Goal: Transaction & Acquisition: Purchase product/service

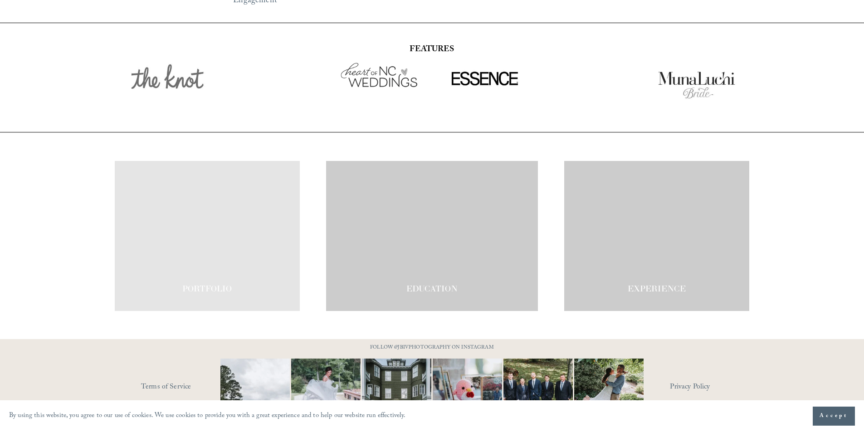
scroll to position [1581, 0]
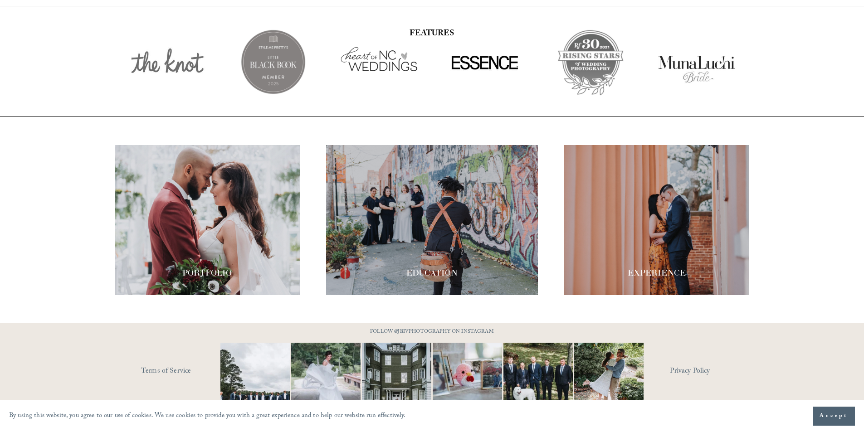
click at [749, 418] on section "By using this website, you agree to our use of cookies. We use cookies to provi…" at bounding box center [432, 416] width 864 height 32
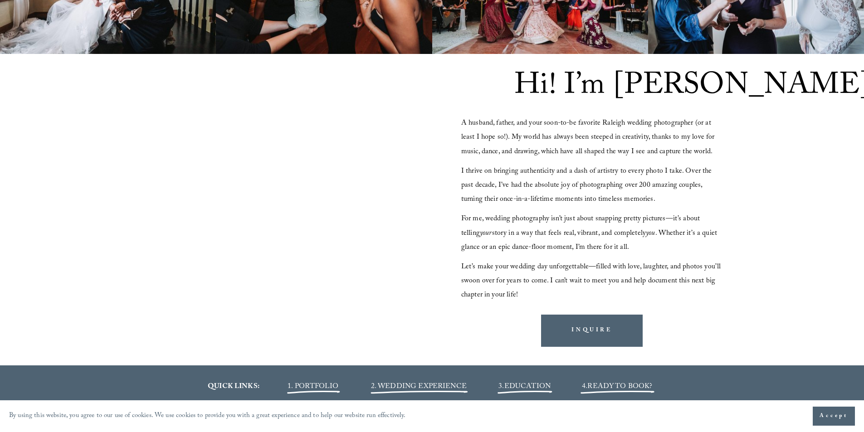
scroll to position [856, 0]
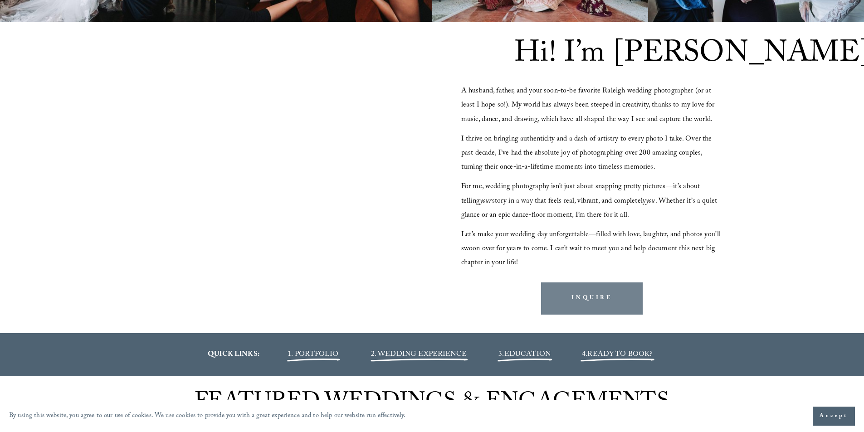
click at [599, 303] on link "INQUIRE" at bounding box center [592, 298] width 102 height 32
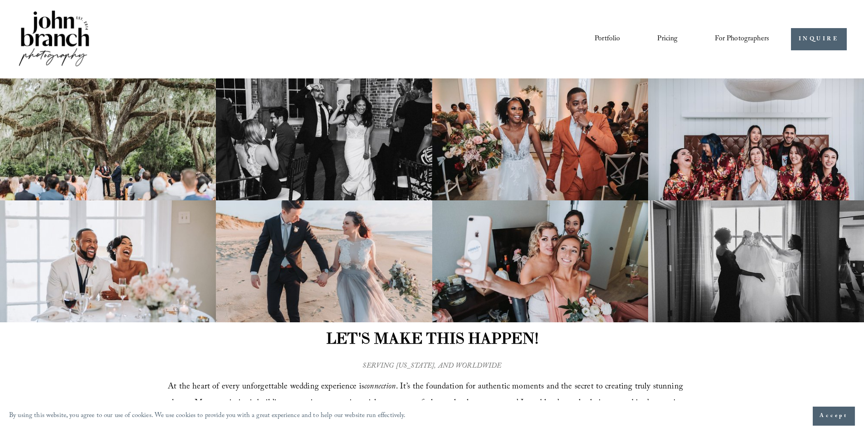
click at [615, 43] on link "Portfolio" at bounding box center [606, 38] width 25 height 15
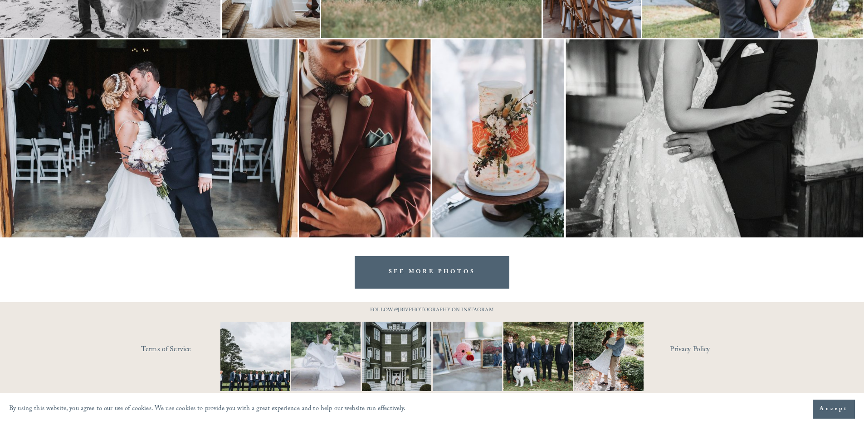
scroll to position [1817, 0]
click at [834, 414] on button "Accept" at bounding box center [833, 409] width 42 height 19
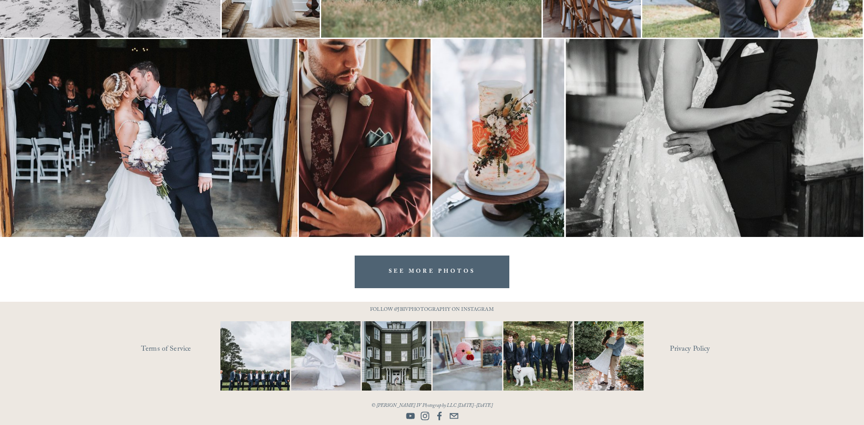
click at [170, 349] on link "Terms of Service" at bounding box center [194, 350] width 106 height 14
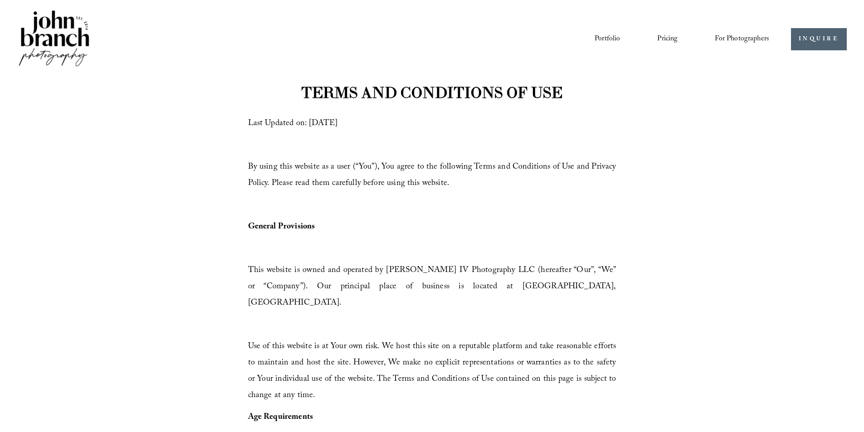
click at [727, 40] on span "For Photographers" at bounding box center [741, 39] width 54 height 14
click at [0, 0] on span "Presets" at bounding box center [0, 0] width 0 height 0
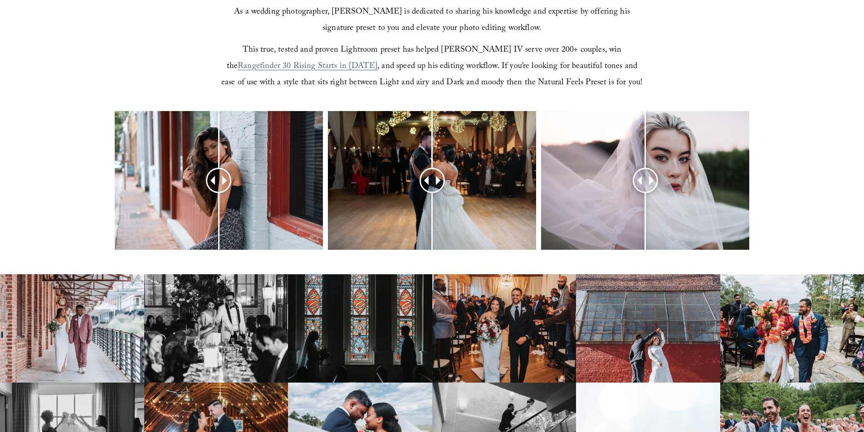
scroll to position [363, 0]
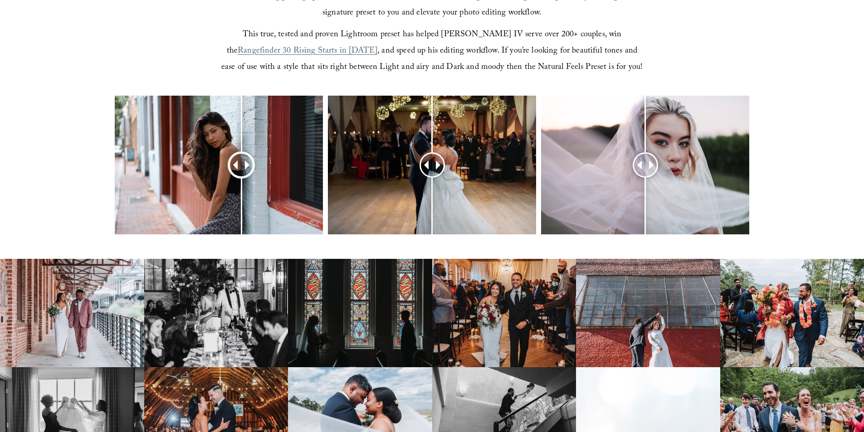
drag, startPoint x: 238, startPoint y: 165, endPoint x: 241, endPoint y: 192, distance: 26.5
click at [241, 176] on div at bounding box center [241, 164] width 23 height 23
drag, startPoint x: 440, startPoint y: 164, endPoint x: 434, endPoint y: 174, distance: 11.4
click at [434, 174] on div at bounding box center [434, 164] width 23 height 23
drag, startPoint x: 646, startPoint y: 166, endPoint x: 630, endPoint y: 179, distance: 20.0
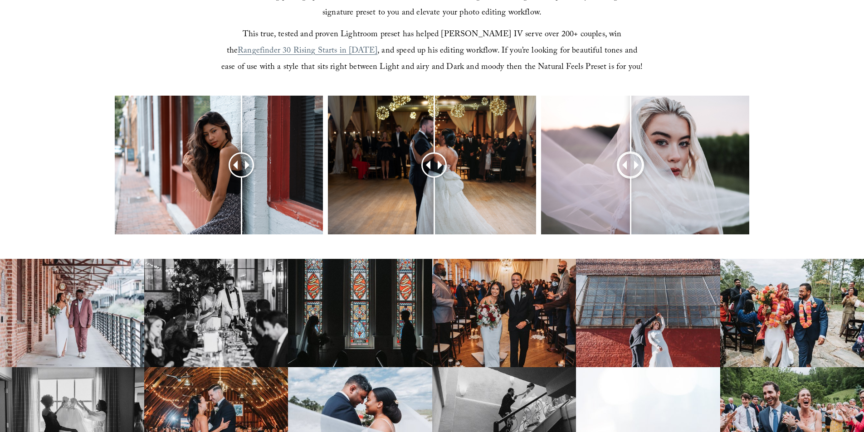
click at [630, 176] on div at bounding box center [630, 164] width 23 height 23
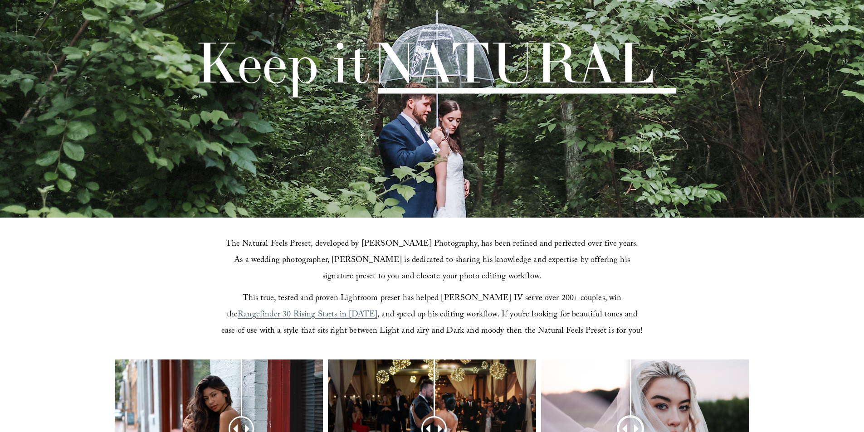
scroll to position [0, 0]
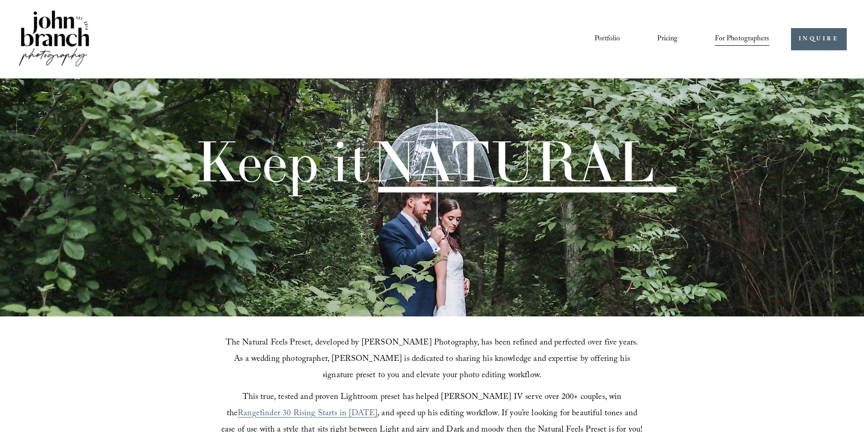
click at [612, 34] on link "Portfolio" at bounding box center [606, 38] width 25 height 15
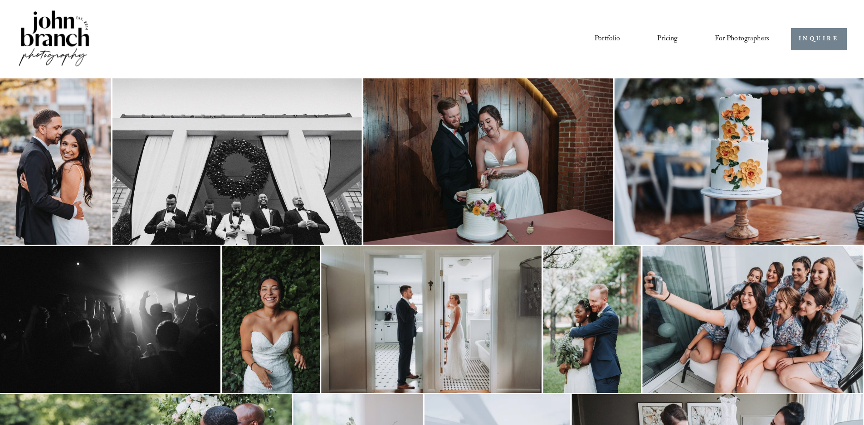
click at [811, 40] on link "INQUIRE" at bounding box center [819, 39] width 56 height 22
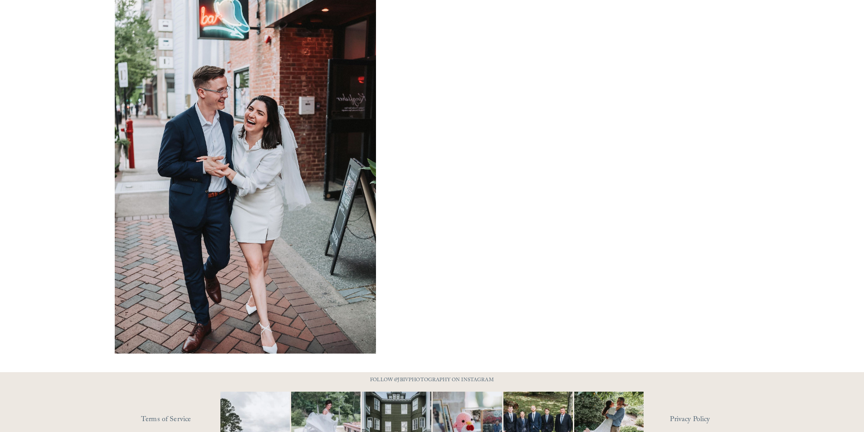
scroll to position [544, 0]
